Goal: Book appointment/travel/reservation

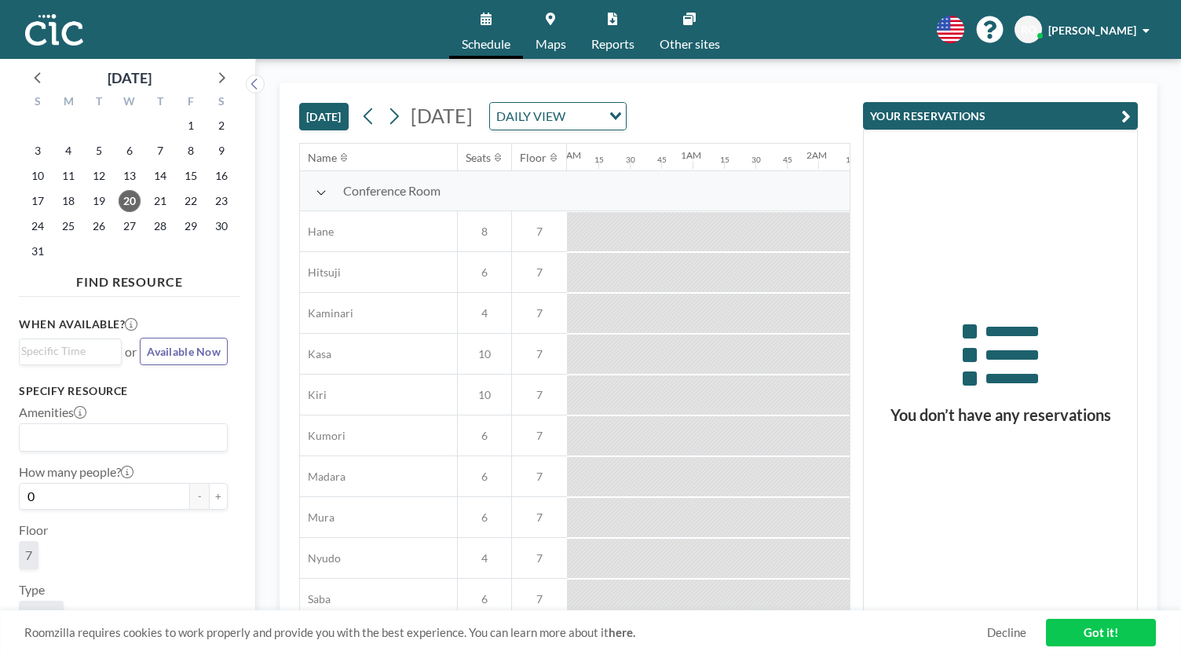
scroll to position [0, 1257]
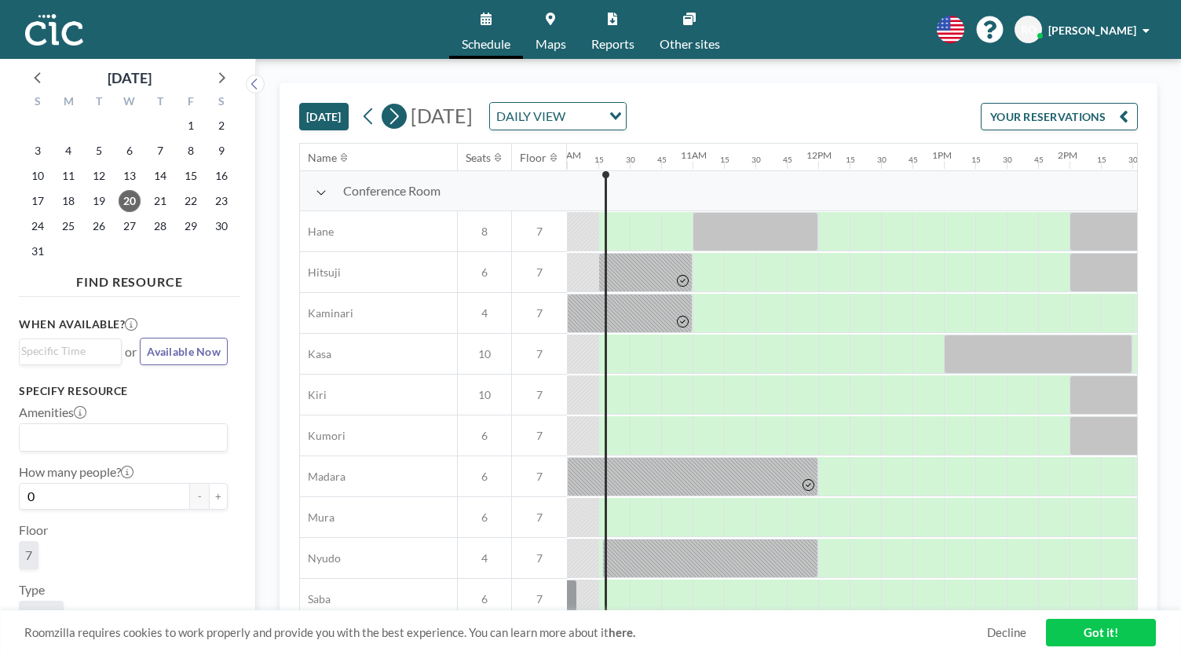
click at [393, 112] on icon at bounding box center [393, 116] width 15 height 24
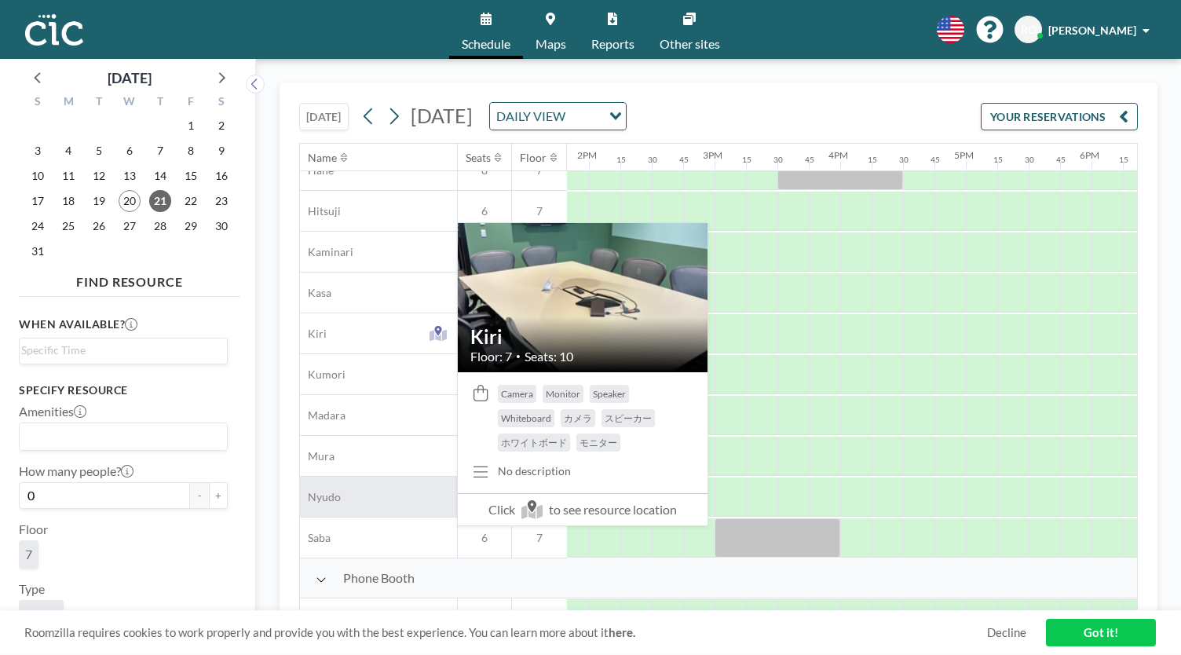
scroll to position [79, 1738]
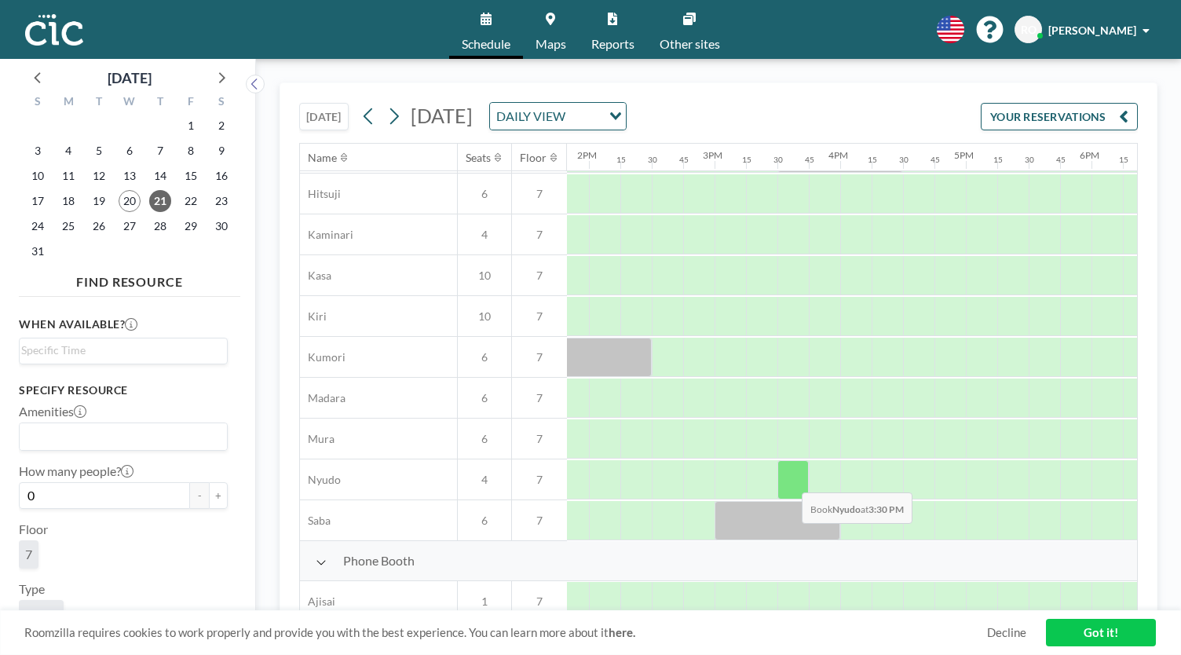
click at [789, 479] on div at bounding box center [793, 479] width 31 height 39
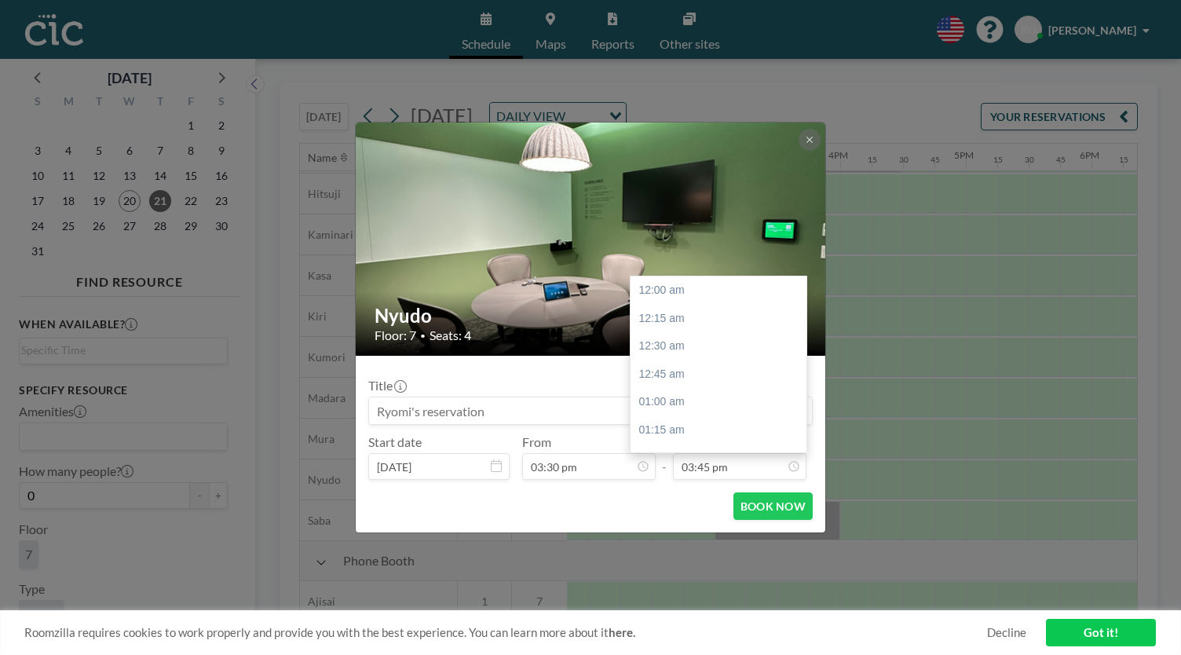
scroll to position [1761, 0]
click at [682, 375] on div "04:30 pm" at bounding box center [723, 375] width 184 height 28
type input "04:30 pm"
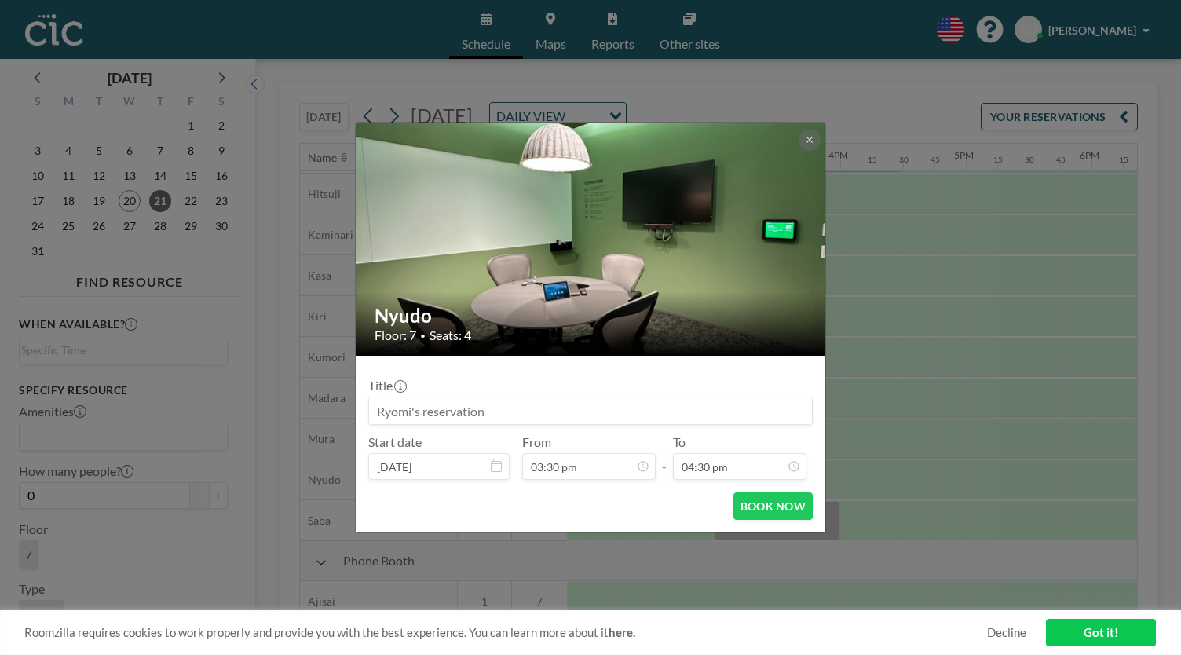
scroll to position [1845, 0]
click at [782, 501] on button "BOOK NOW" at bounding box center [773, 506] width 79 height 27
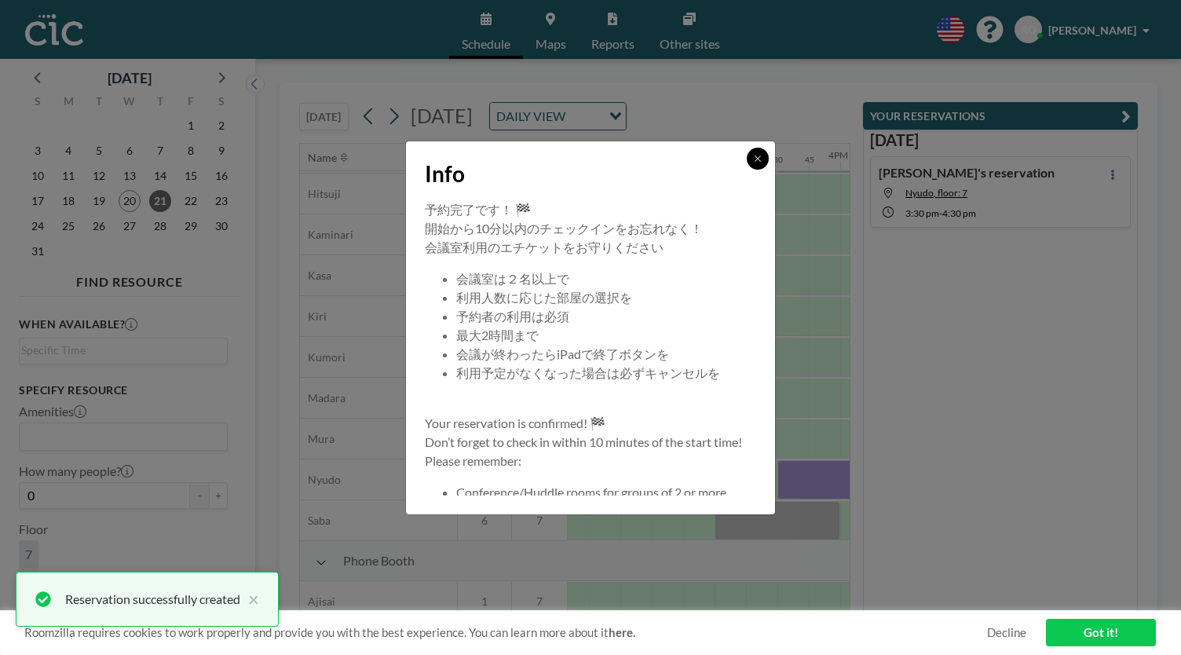
click at [766, 166] on button at bounding box center [758, 159] width 22 height 22
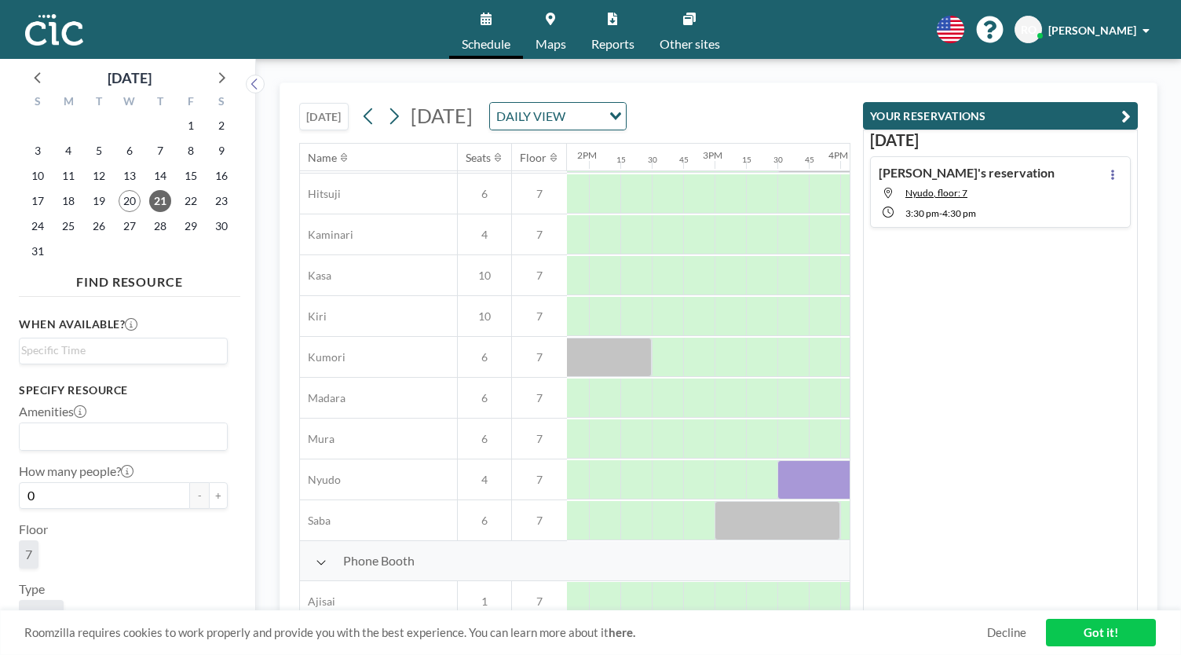
click at [626, 109] on div "Loading..." at bounding box center [614, 115] width 24 height 24
click at [825, 79] on div "[DATE] [DATE] DAILY VIEW Loading... Name Seats Floor 12AM 15 30 45 1AM 15 30 45…" at bounding box center [718, 357] width 925 height 596
click at [825, 101] on div "[DATE] [DATE] DAILY VIEW Loading..." at bounding box center [574, 113] width 551 height 60
click at [401, 121] on icon at bounding box center [393, 116] width 15 height 24
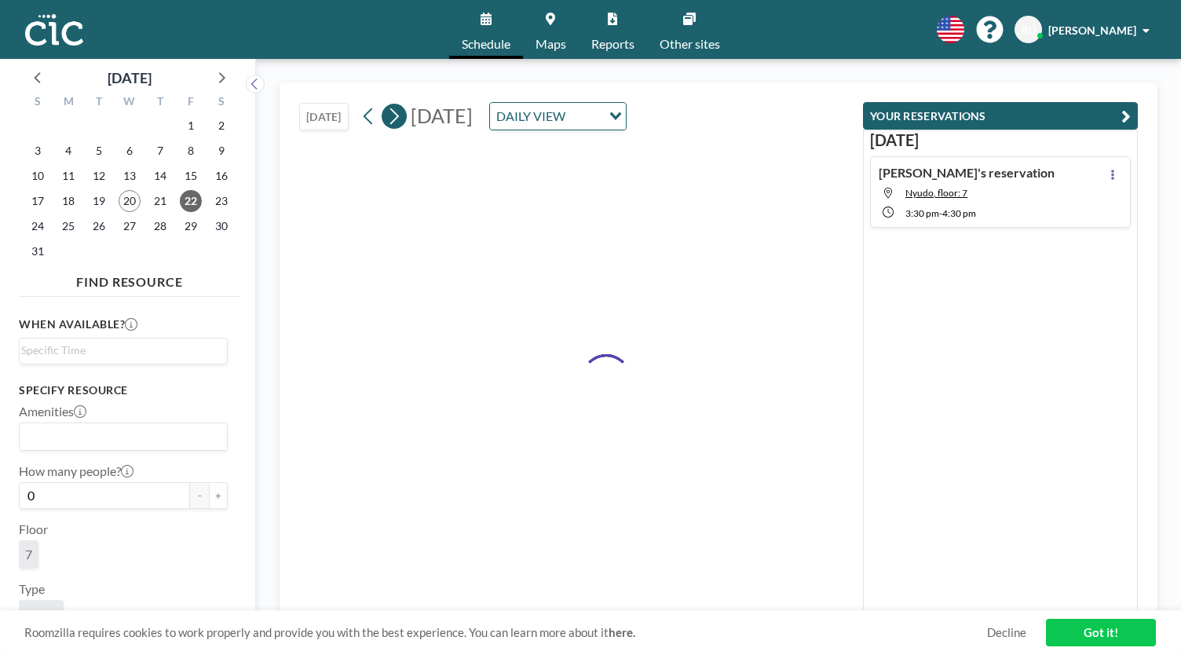
click at [397, 119] on icon at bounding box center [393, 116] width 15 height 24
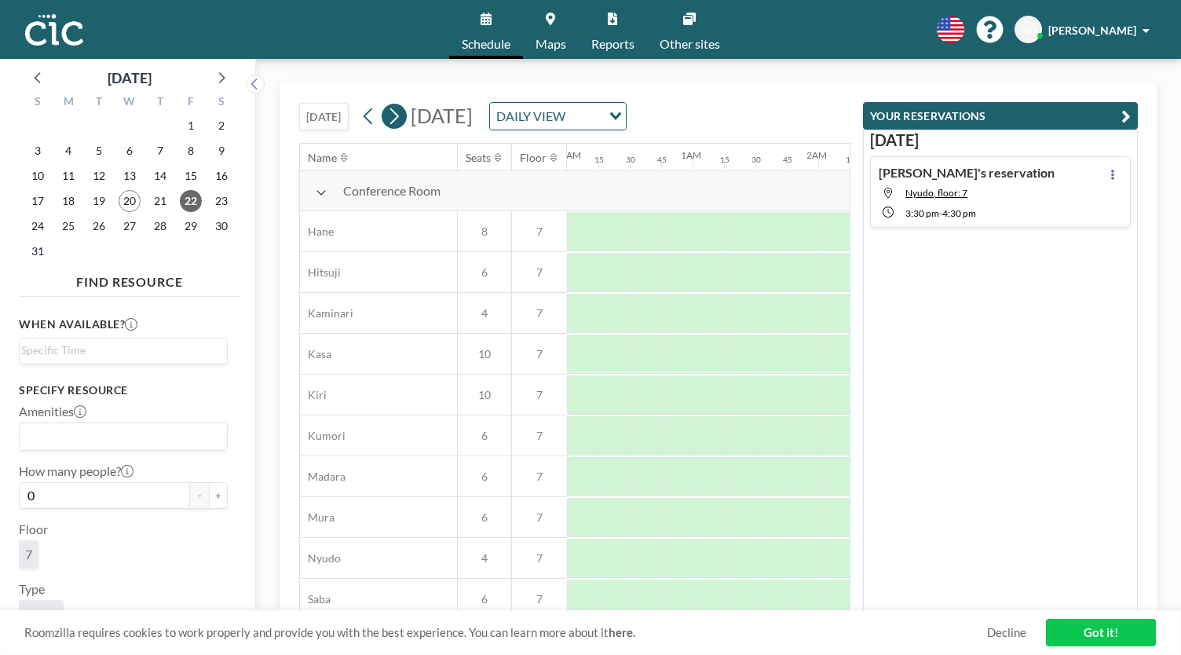
click at [397, 119] on icon at bounding box center [393, 116] width 15 height 24
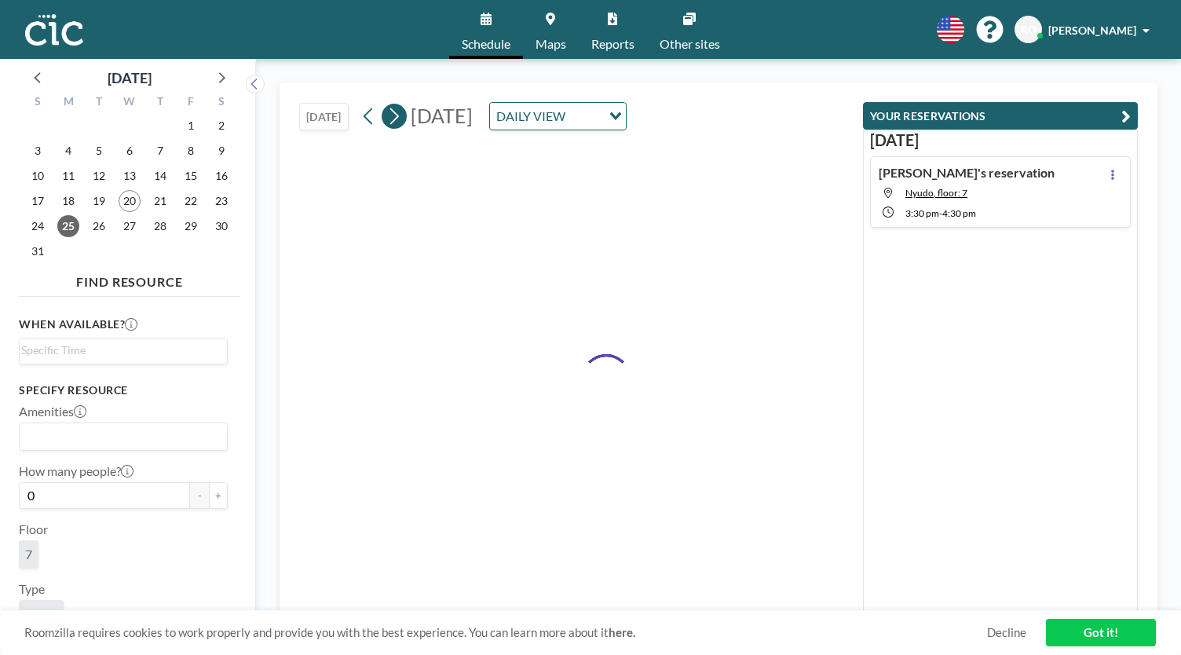
click at [397, 119] on icon at bounding box center [393, 116] width 15 height 24
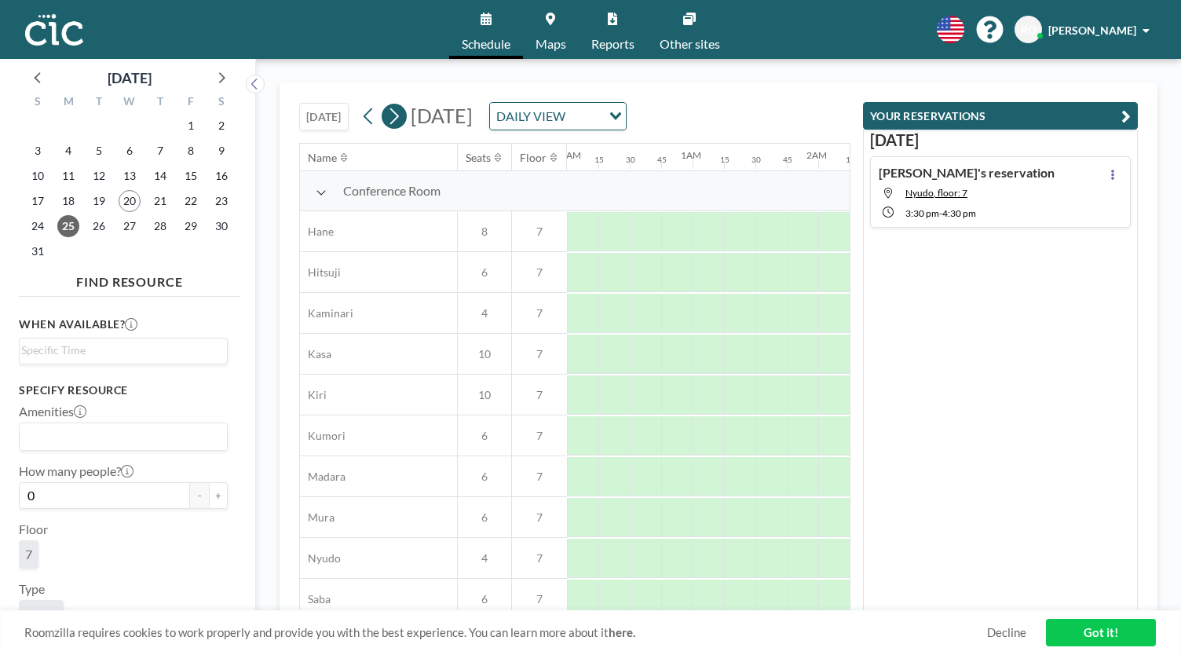
click at [397, 119] on icon at bounding box center [393, 116] width 15 height 24
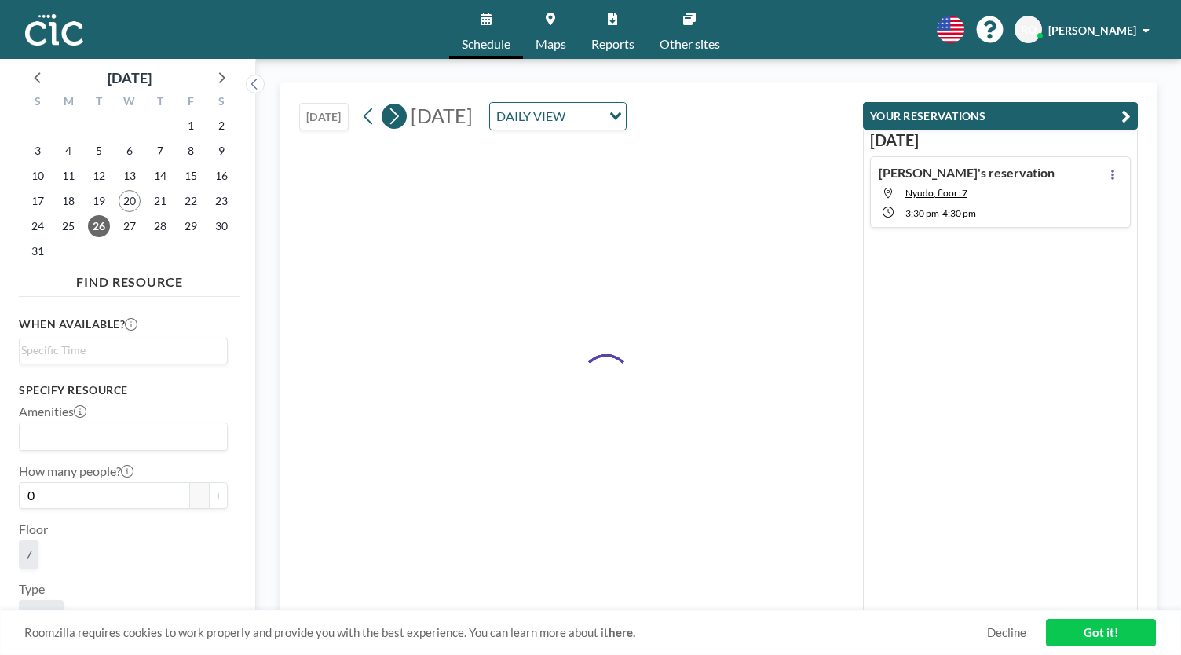
click at [397, 119] on icon at bounding box center [393, 116] width 15 height 24
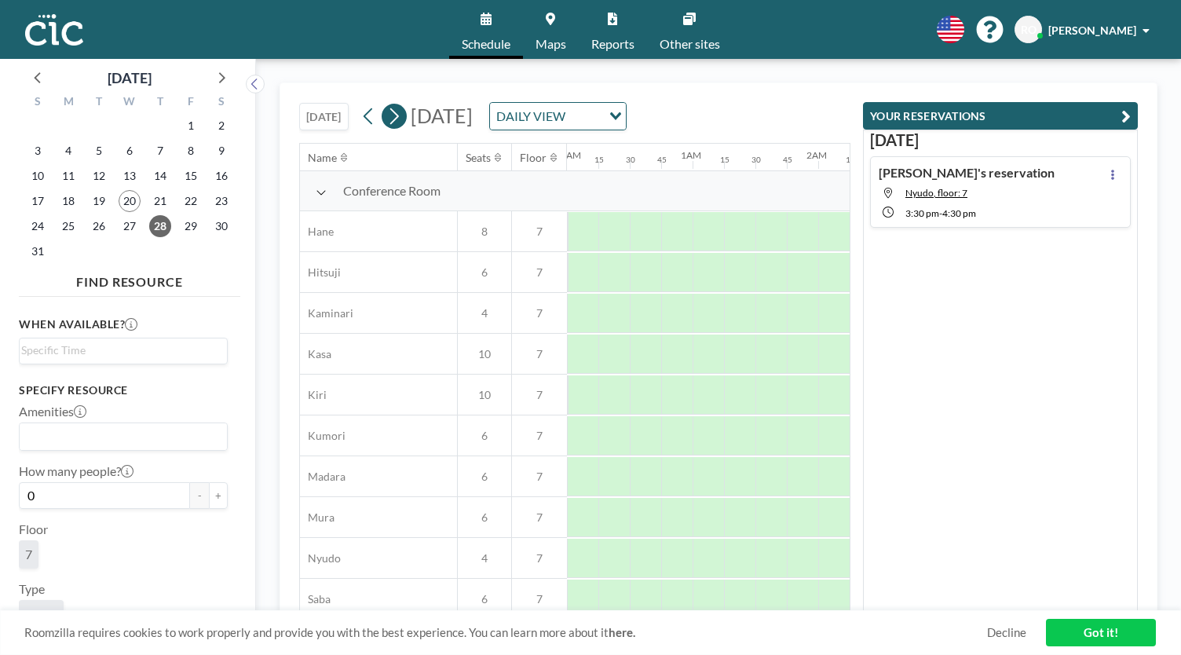
click at [397, 119] on icon at bounding box center [393, 116] width 15 height 24
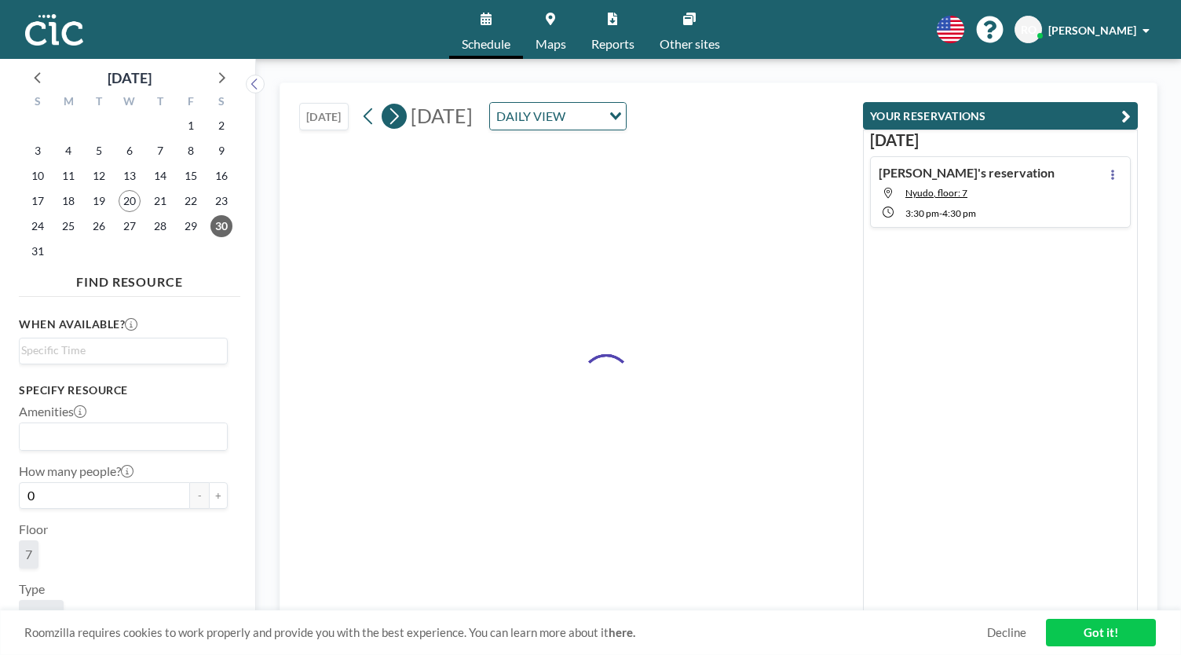
click at [397, 119] on icon at bounding box center [393, 116] width 15 height 24
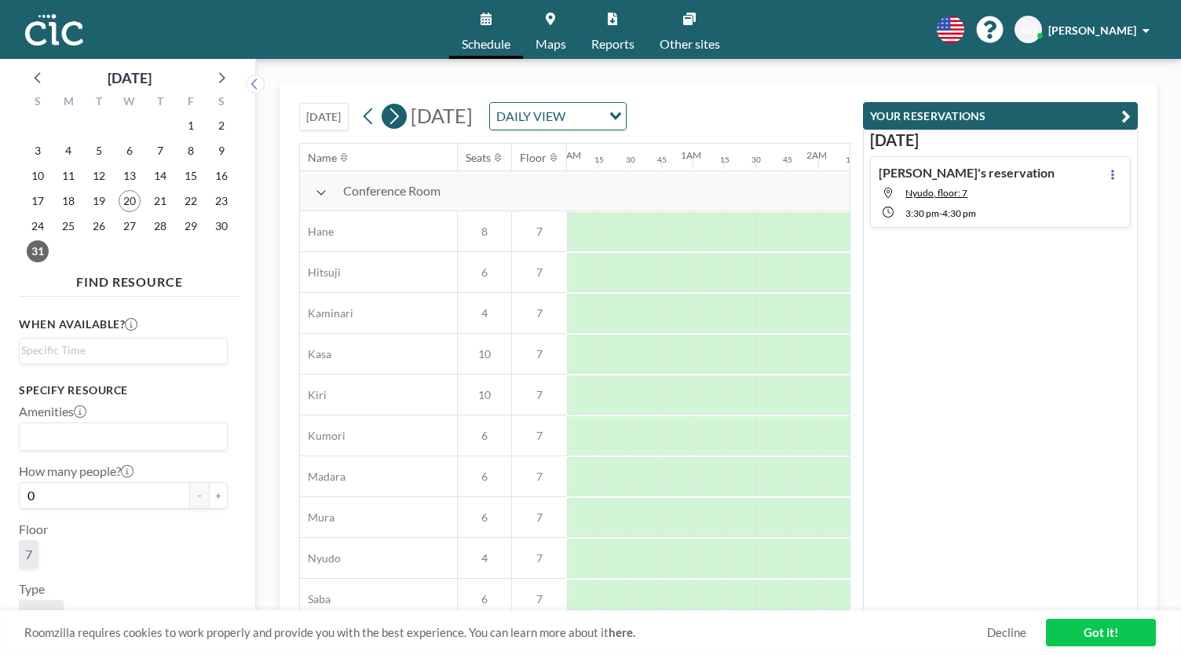
click at [397, 119] on icon at bounding box center [393, 116] width 15 height 24
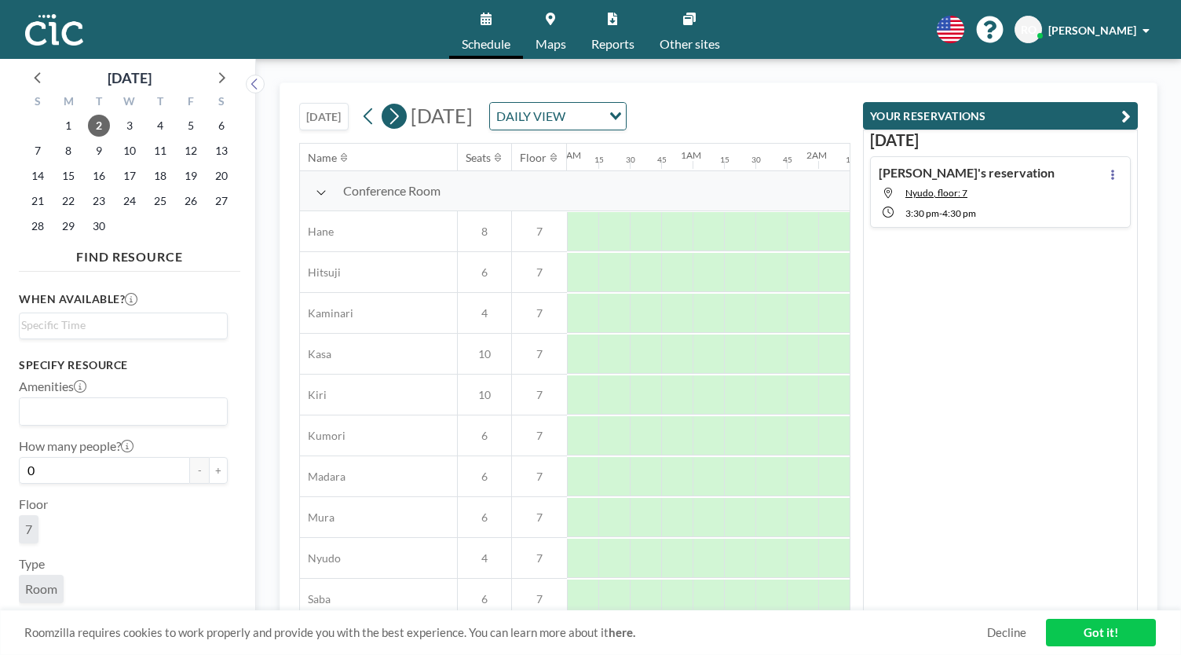
click at [397, 119] on icon at bounding box center [393, 116] width 15 height 24
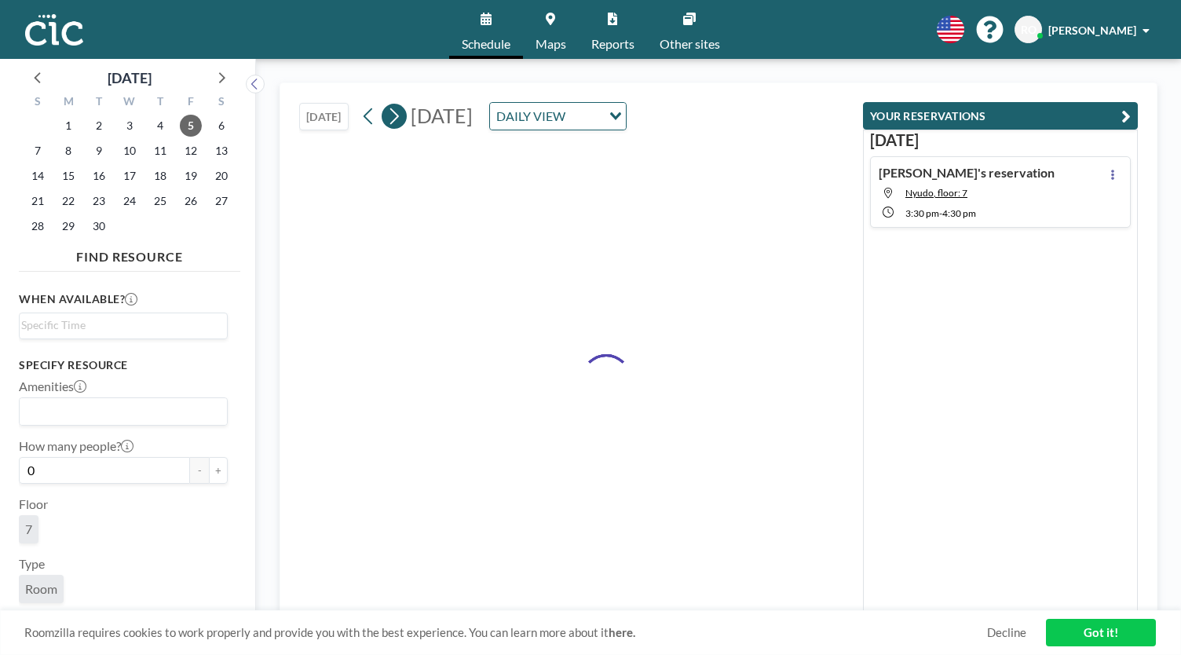
click at [397, 119] on icon at bounding box center [393, 116] width 15 height 24
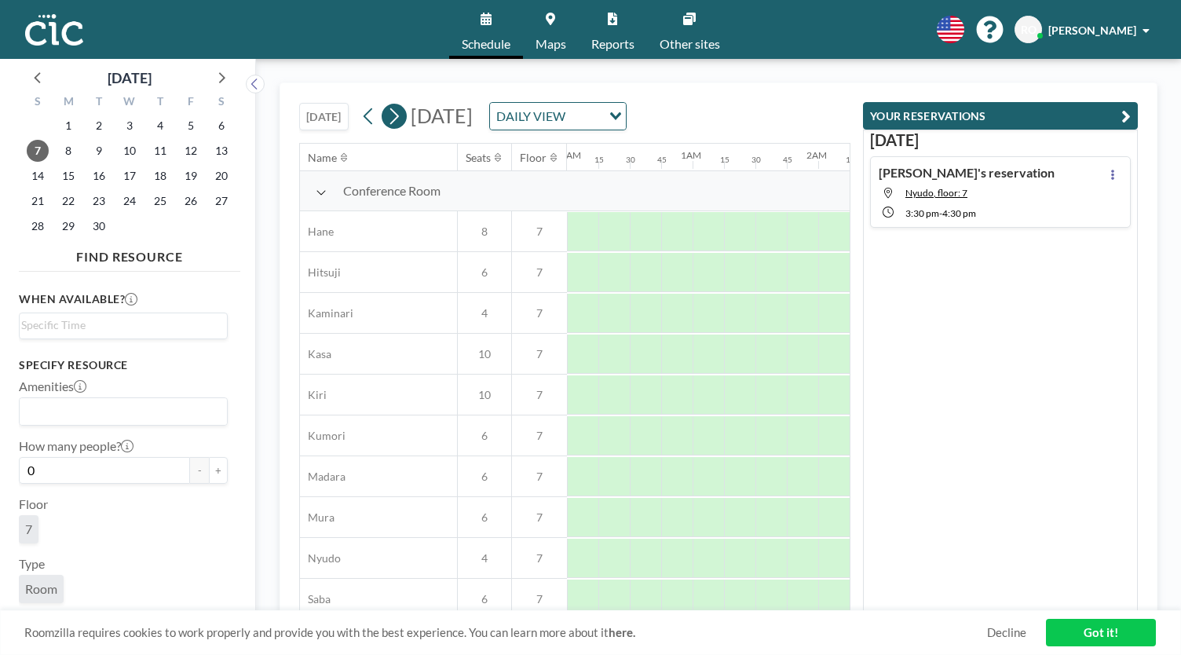
click at [397, 119] on icon at bounding box center [393, 116] width 15 height 24
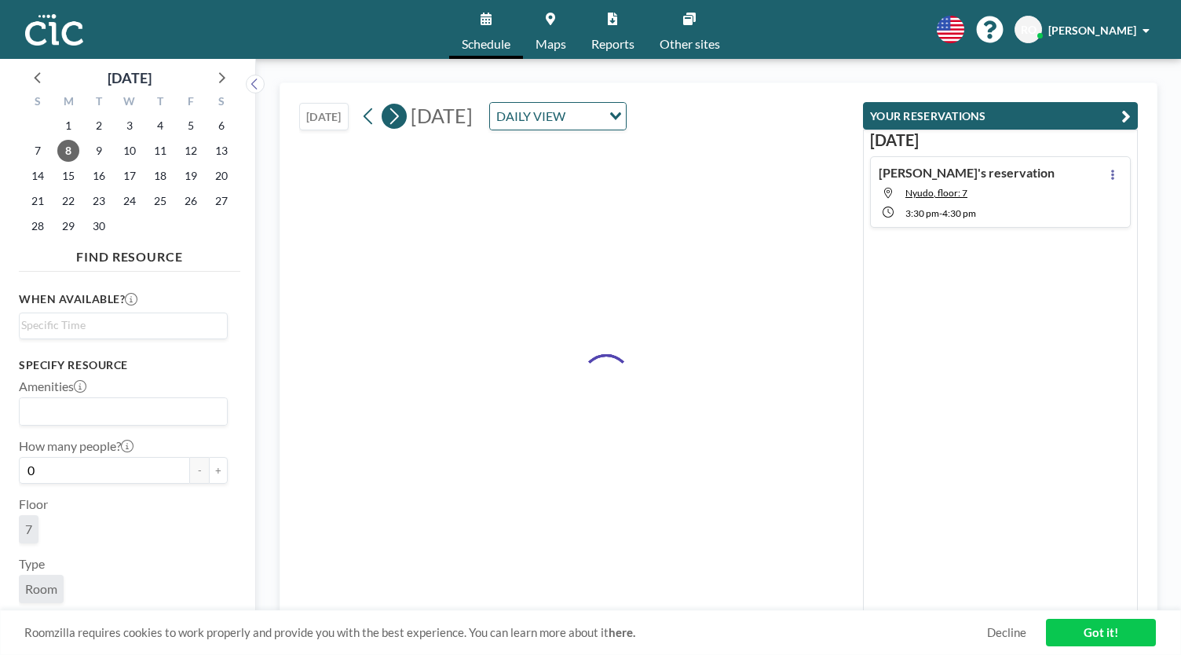
click at [397, 119] on icon at bounding box center [393, 116] width 15 height 24
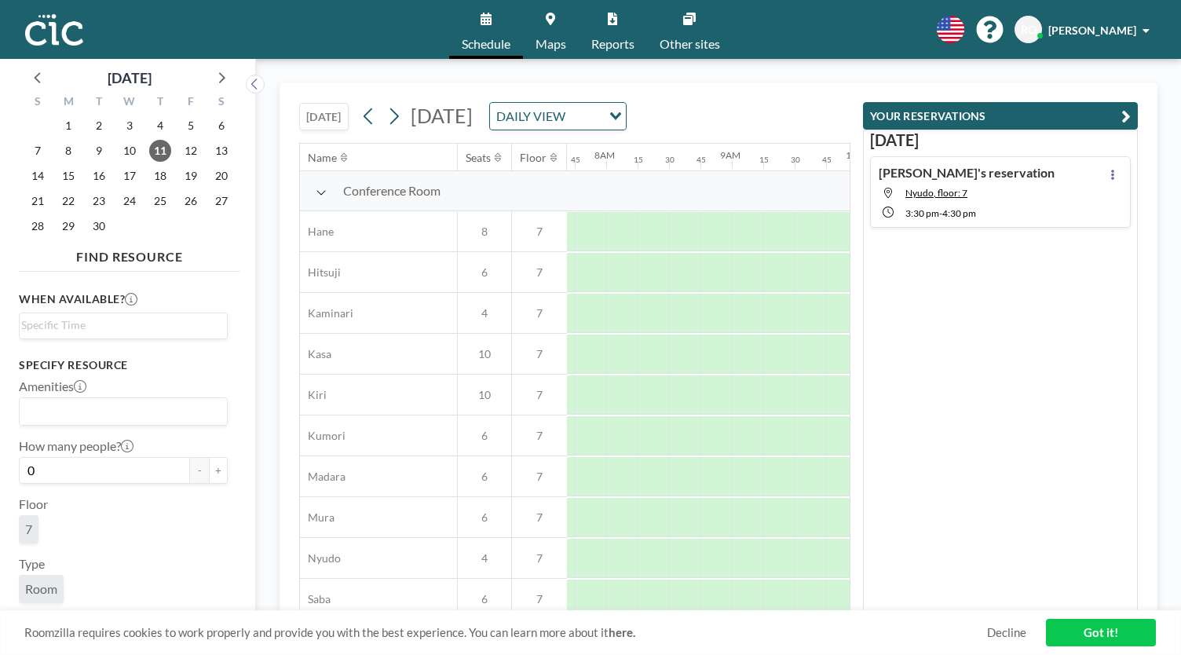
scroll to position [0, 974]
click at [1123, 114] on icon "button" at bounding box center [1126, 116] width 9 height 19
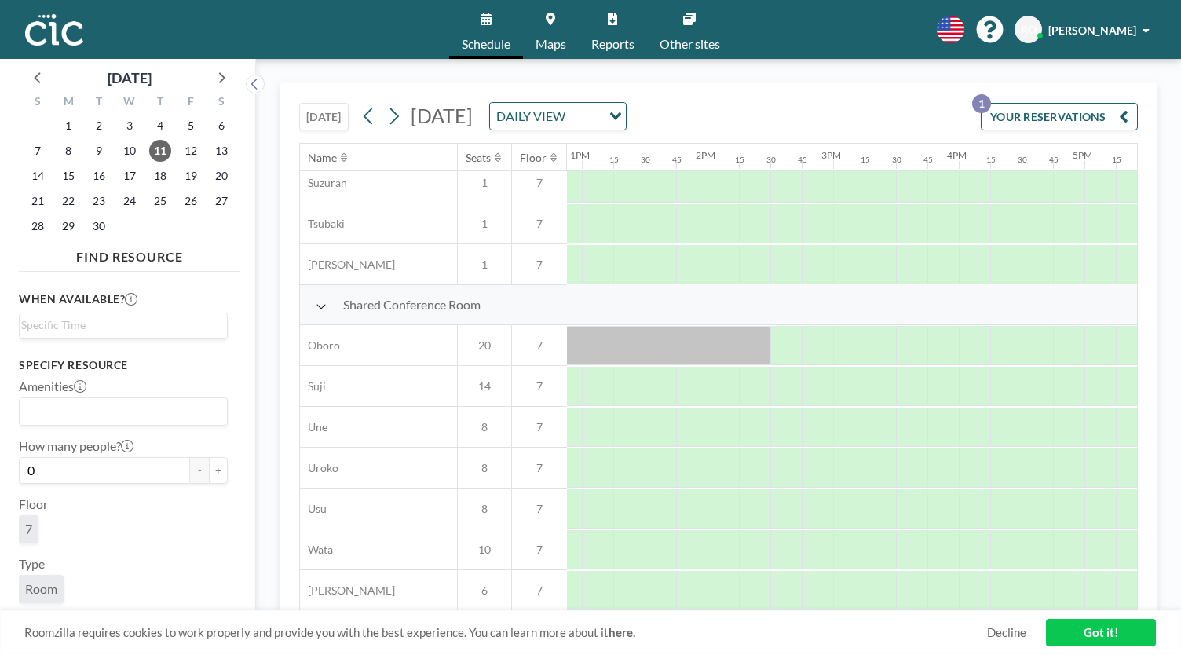
scroll to position [1033, 1638]
click at [766, 334] on div at bounding box center [767, 345] width 31 height 39
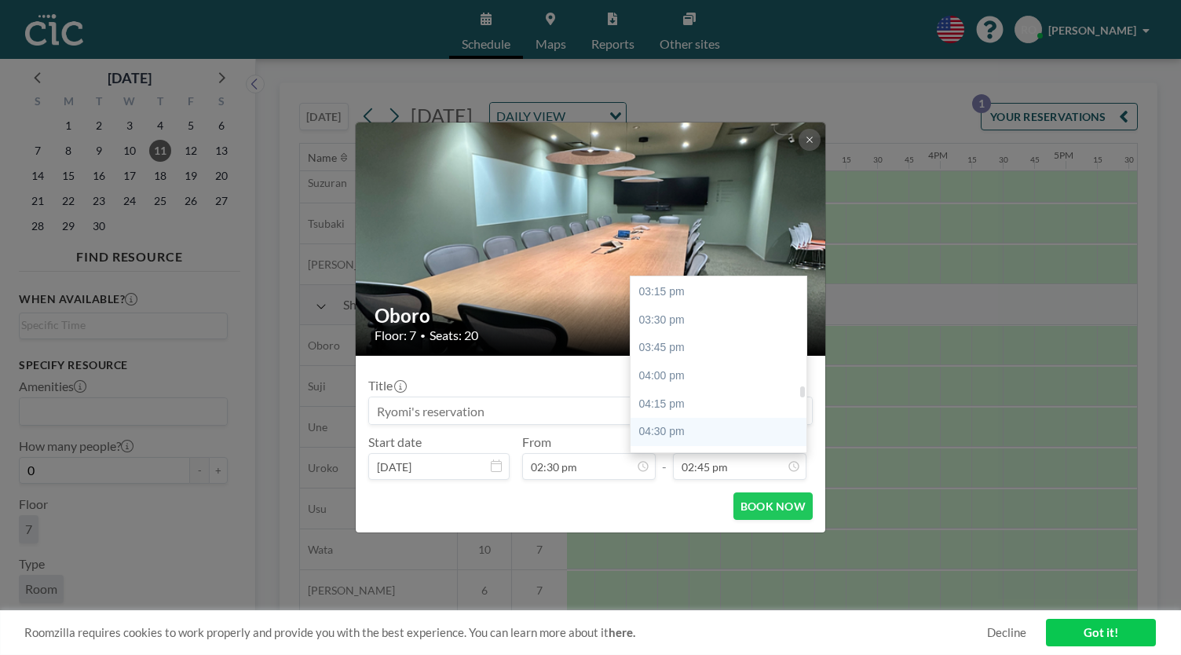
scroll to position [1728, 0]
click at [687, 410] on div "04:30 pm" at bounding box center [723, 408] width 184 height 28
type input "04:30 pm"
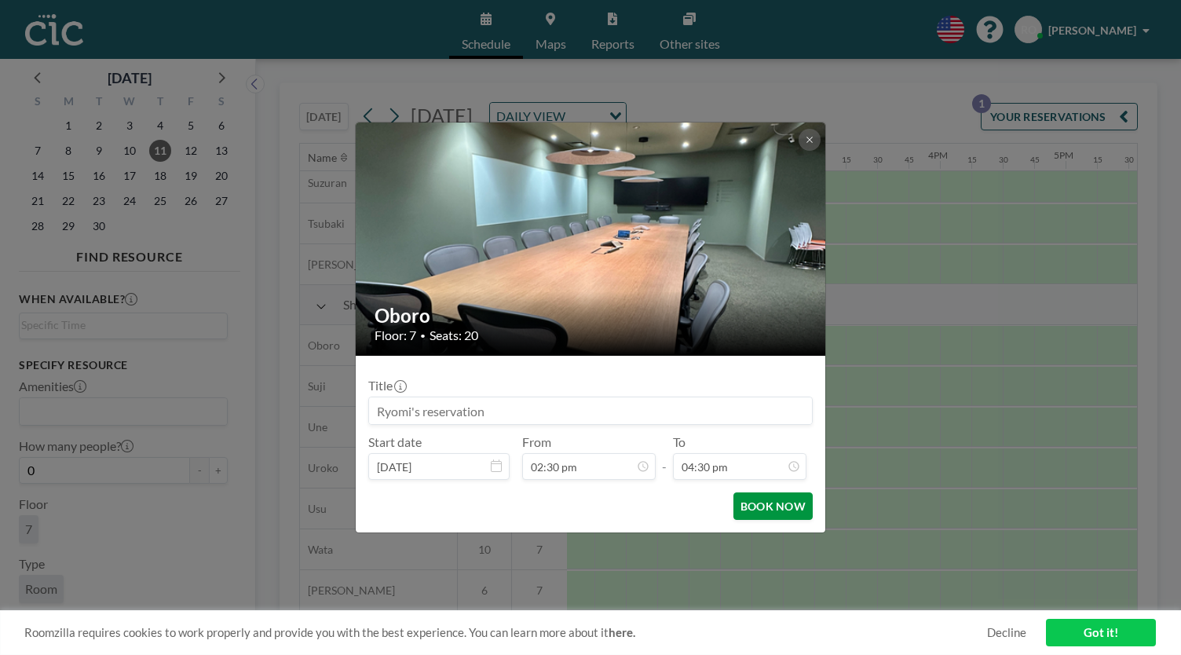
click at [770, 506] on button "BOOK NOW" at bounding box center [773, 506] width 79 height 27
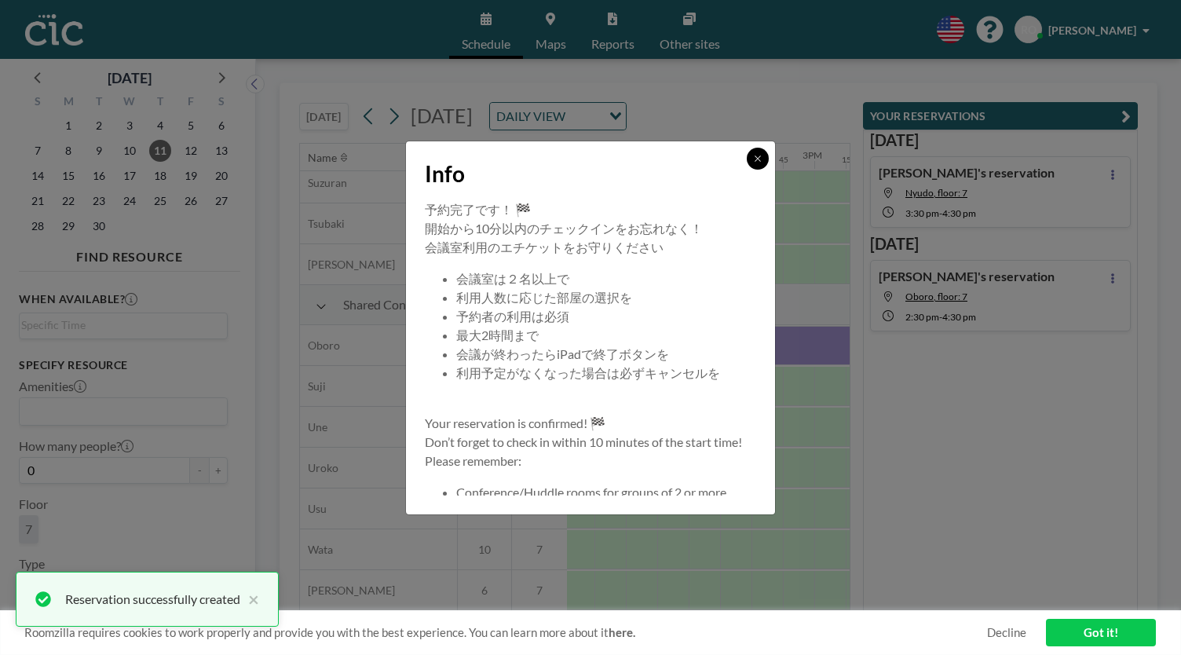
click at [756, 151] on button at bounding box center [758, 159] width 22 height 22
